Goal: Task Accomplishment & Management: Complete application form

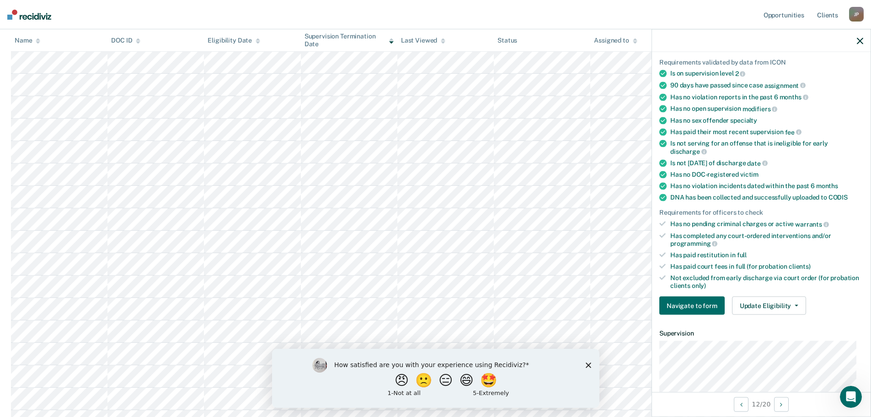
scroll to position [51, 0]
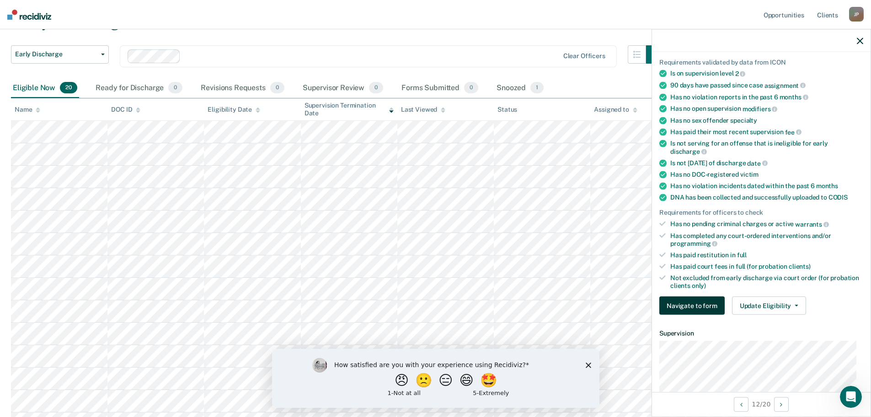
click at [702, 309] on button "Navigate to form" at bounding box center [691, 305] width 65 height 18
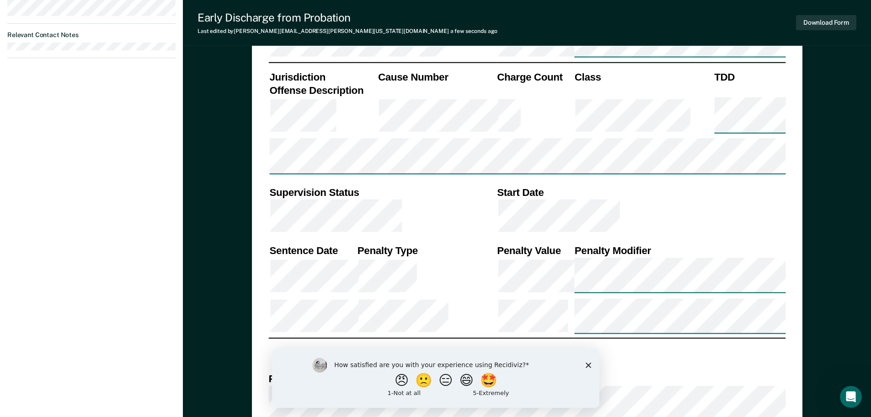
scroll to position [610, 0]
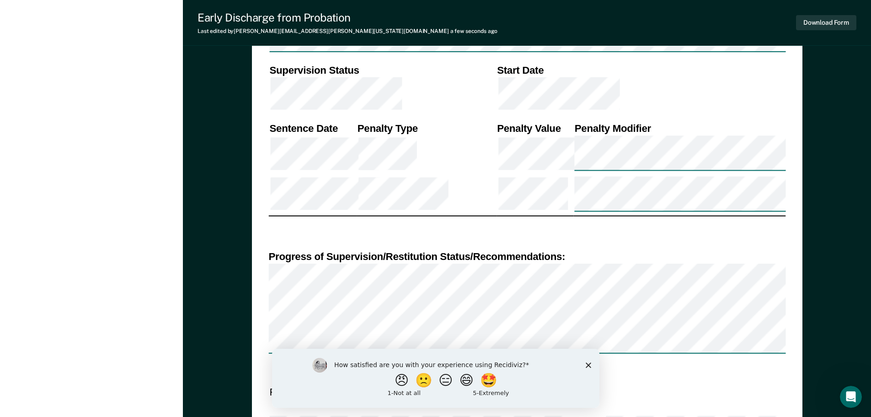
scroll to position [669, 0]
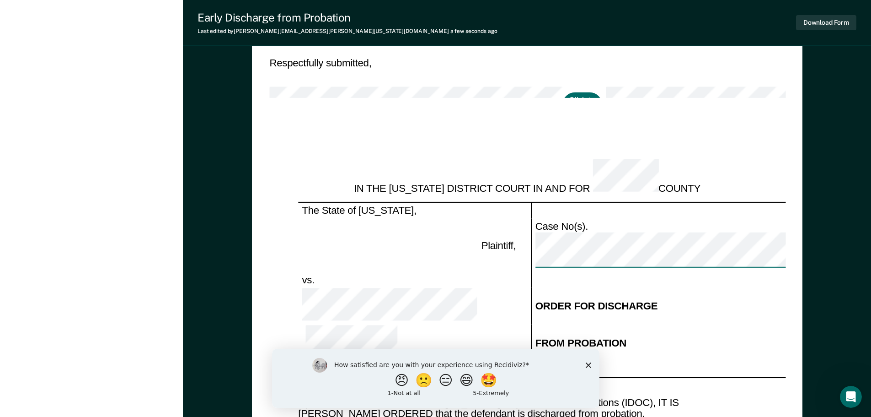
scroll to position [974, 0]
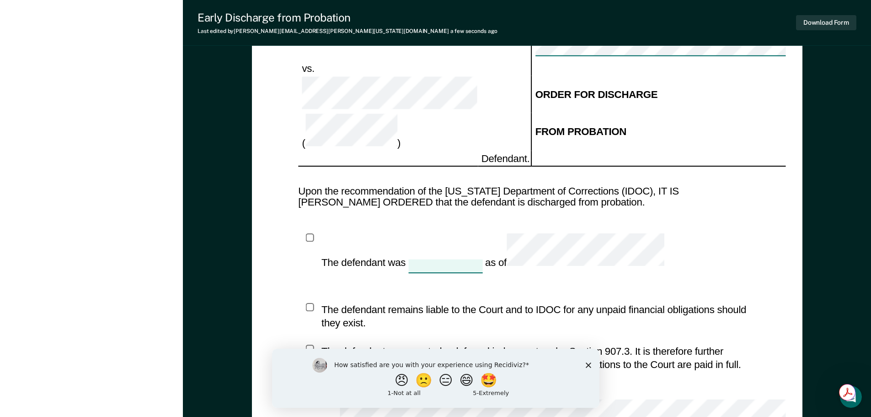
scroll to position [1275, 0]
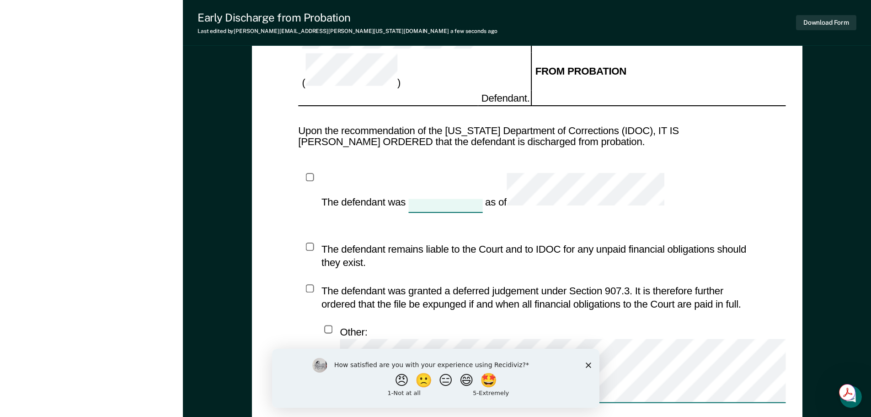
type textarea "x"
click at [445, 378] on button "😑" at bounding box center [446, 379] width 21 height 18
click at [467, 386] on input "Enter text..." at bounding box center [427, 386] width 187 height 18
type input "Still getting familiar with the system"
click at [521, 383] on button "Submit your response" at bounding box center [528, 386] width 14 height 18
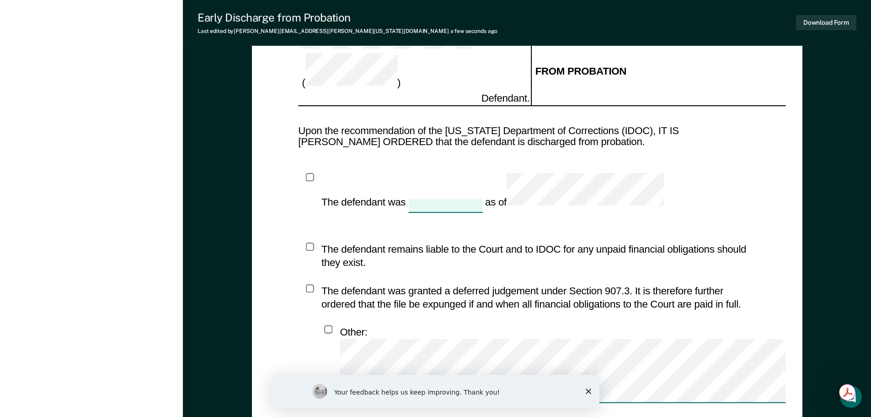
click at [590, 391] on icon "Close survey" at bounding box center [587, 390] width 5 height 5
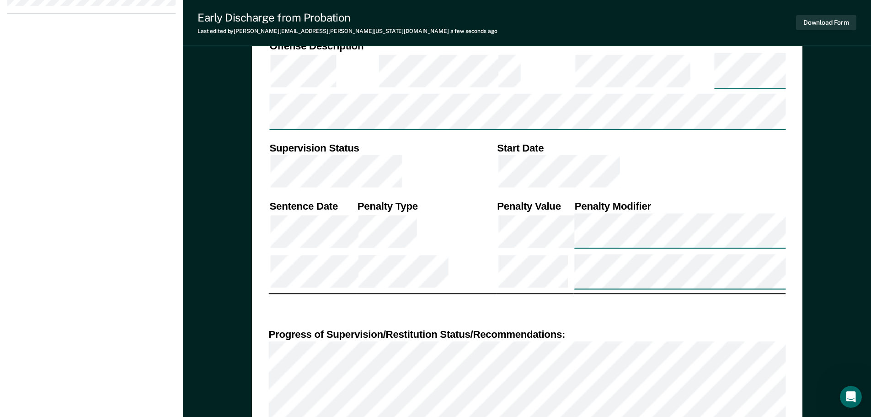
scroll to position [589, 0]
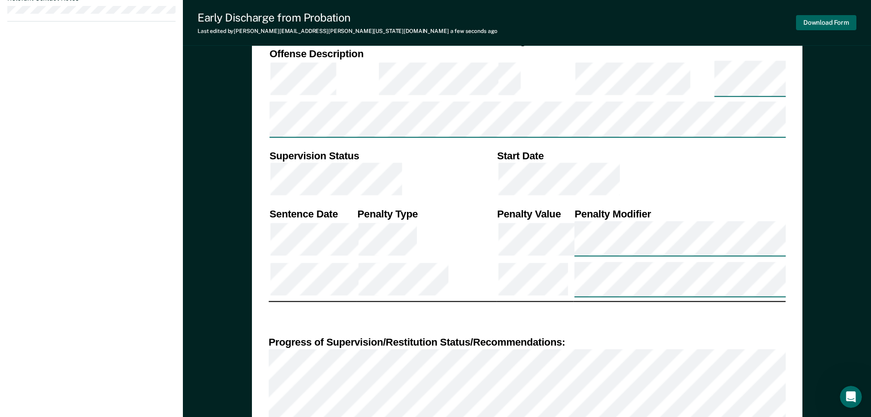
click at [831, 27] on button "Download Form" at bounding box center [826, 22] width 60 height 15
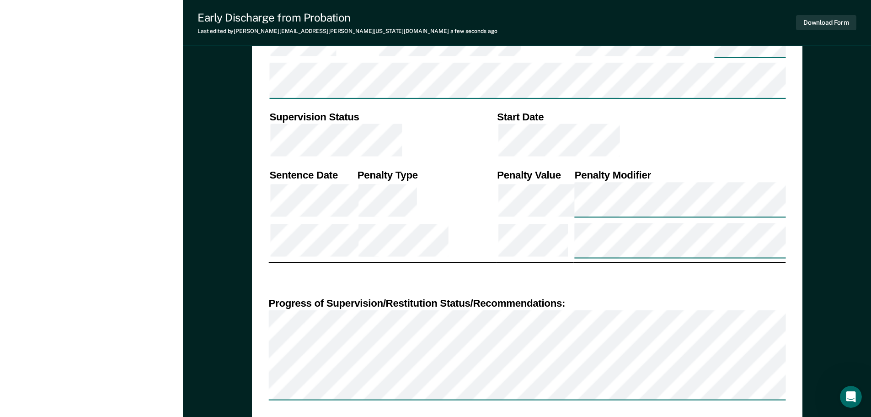
scroll to position [513, 0]
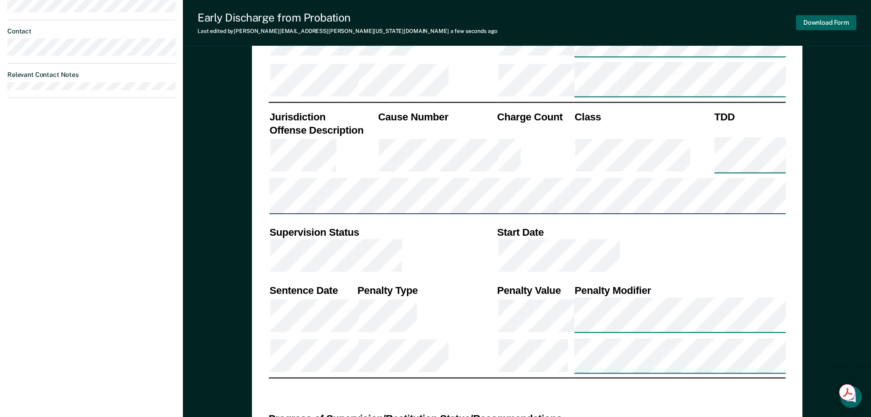
click at [817, 27] on button "Download Form" at bounding box center [826, 22] width 60 height 15
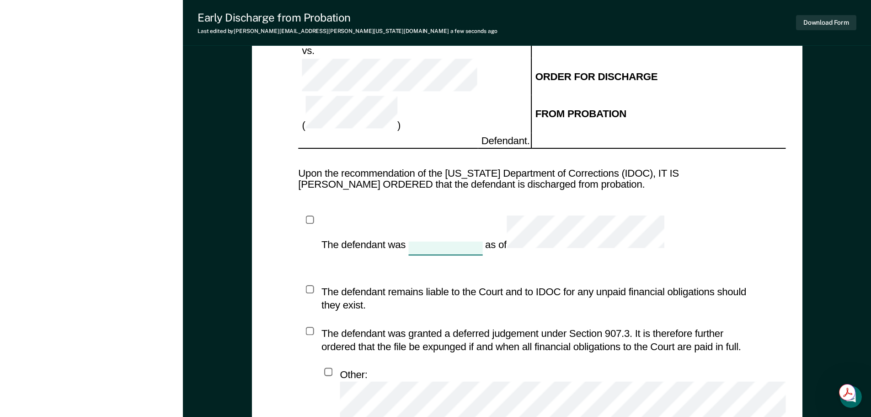
scroll to position [1275, 0]
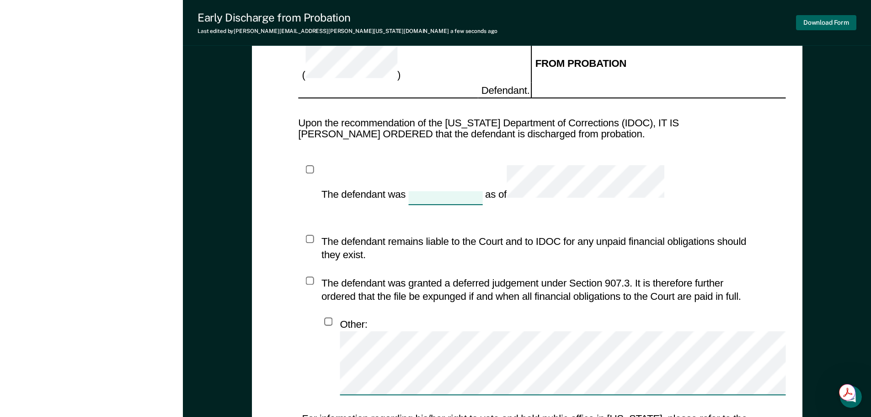
click at [822, 22] on button "Download Form" at bounding box center [826, 22] width 60 height 15
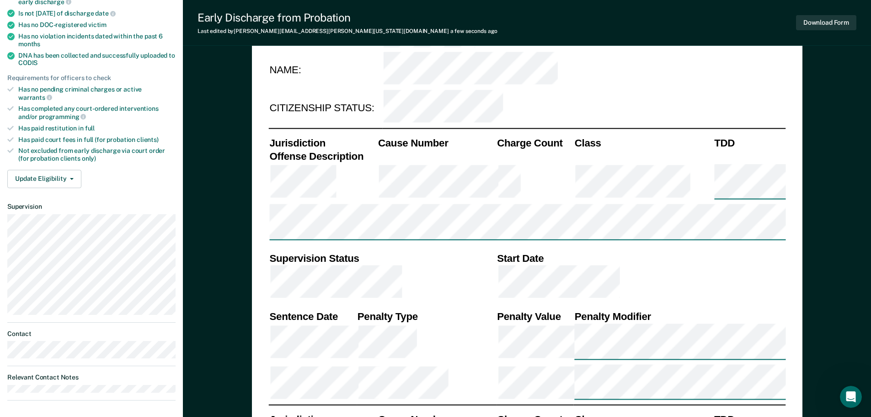
scroll to position [208, 0]
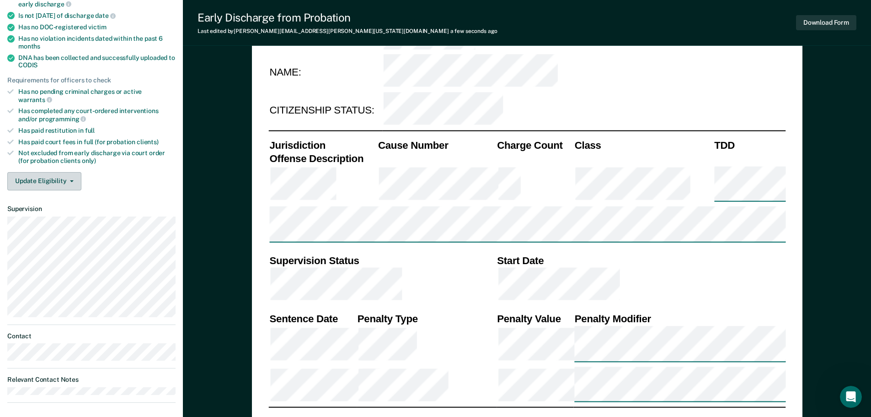
click at [72, 180] on icon "button" at bounding box center [72, 181] width 4 height 2
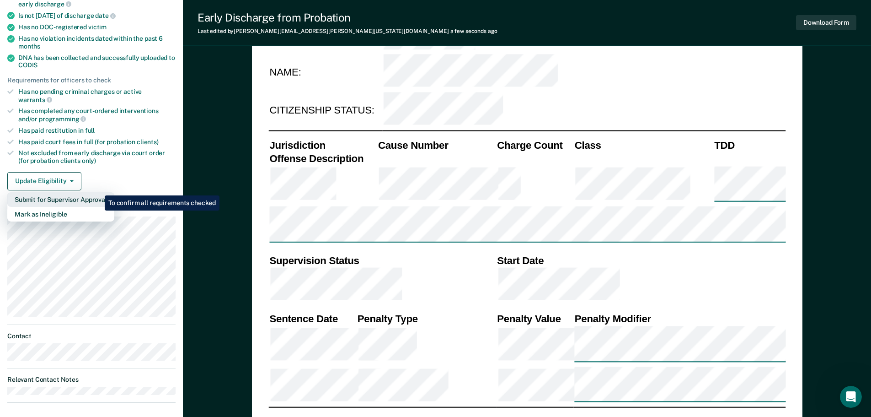
click at [98, 192] on button "Submit for Supervisor Approval" at bounding box center [60, 199] width 107 height 15
type textarea "x"
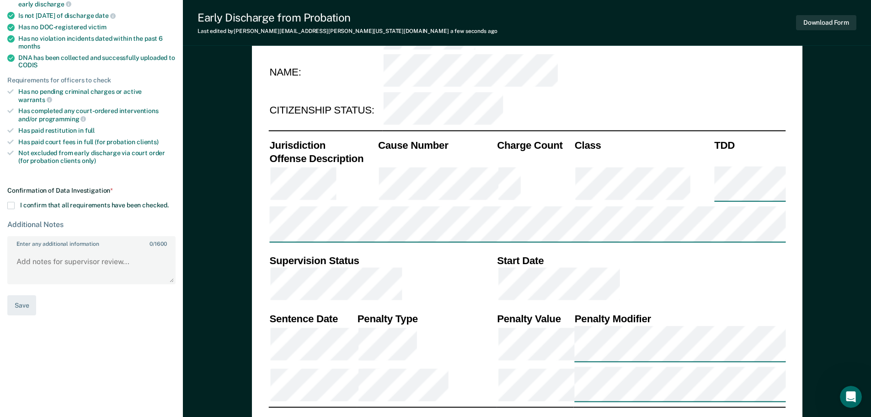
click at [10, 202] on span at bounding box center [10, 205] width 7 height 7
click at [169, 202] on input "I confirm that all requirements have been checked." at bounding box center [169, 202] width 0 height 0
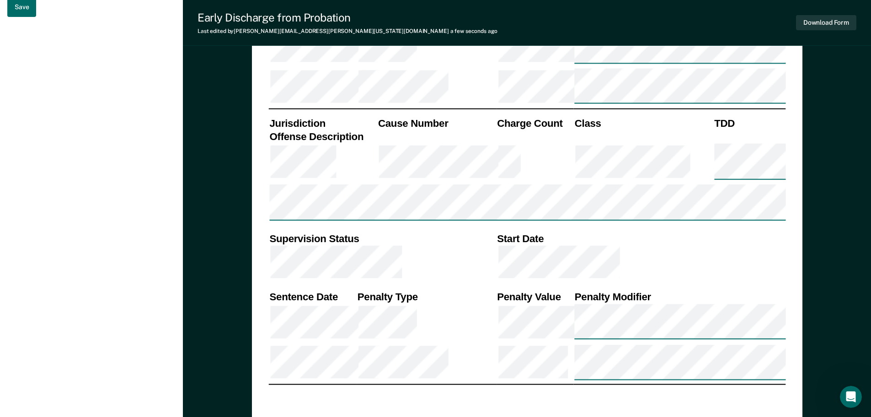
scroll to position [513, 0]
